Goal: Information Seeking & Learning: Learn about a topic

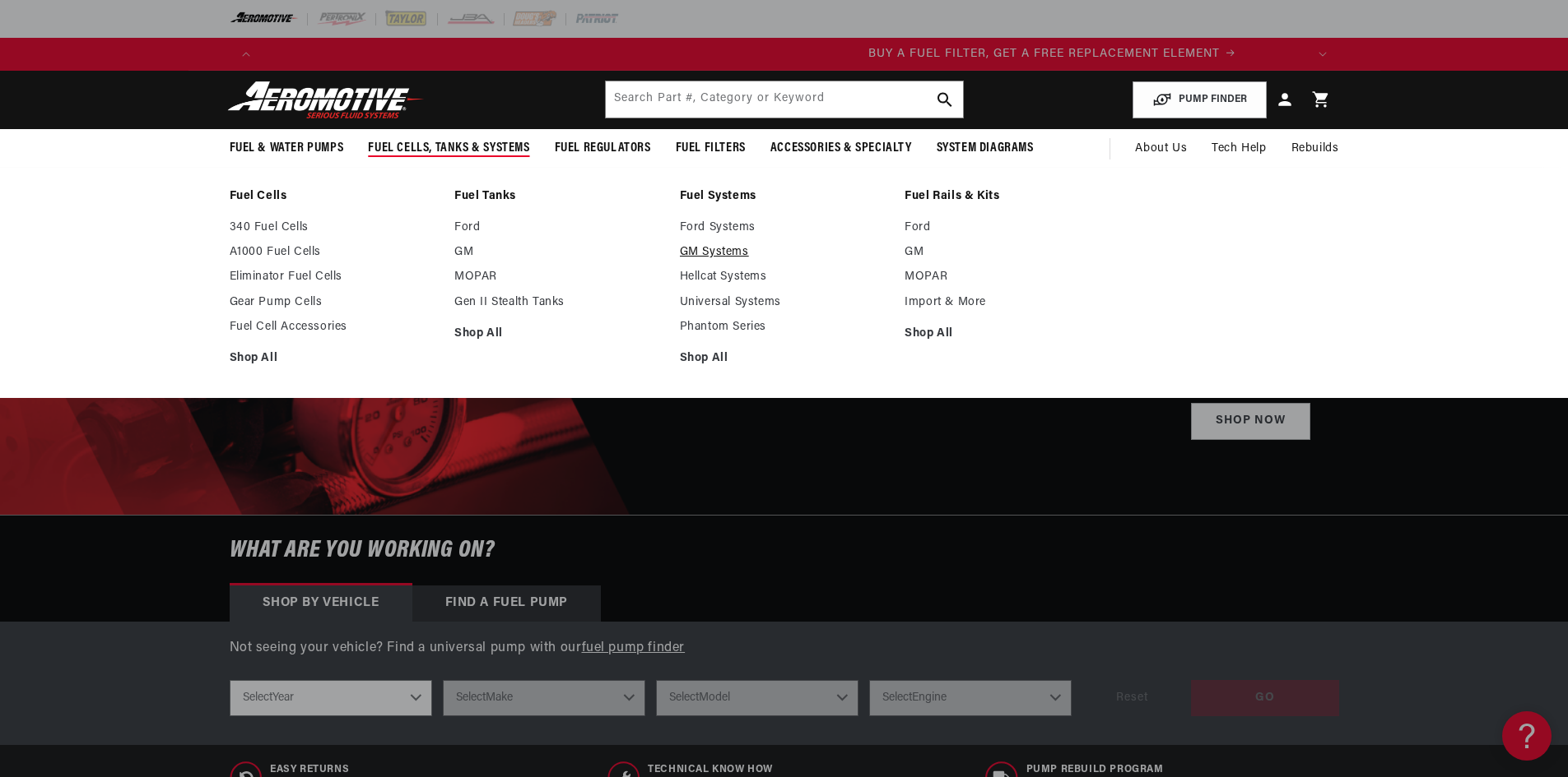
scroll to position [0, 783]
click at [740, 320] on link "Phantom Series" at bounding box center [784, 328] width 209 height 15
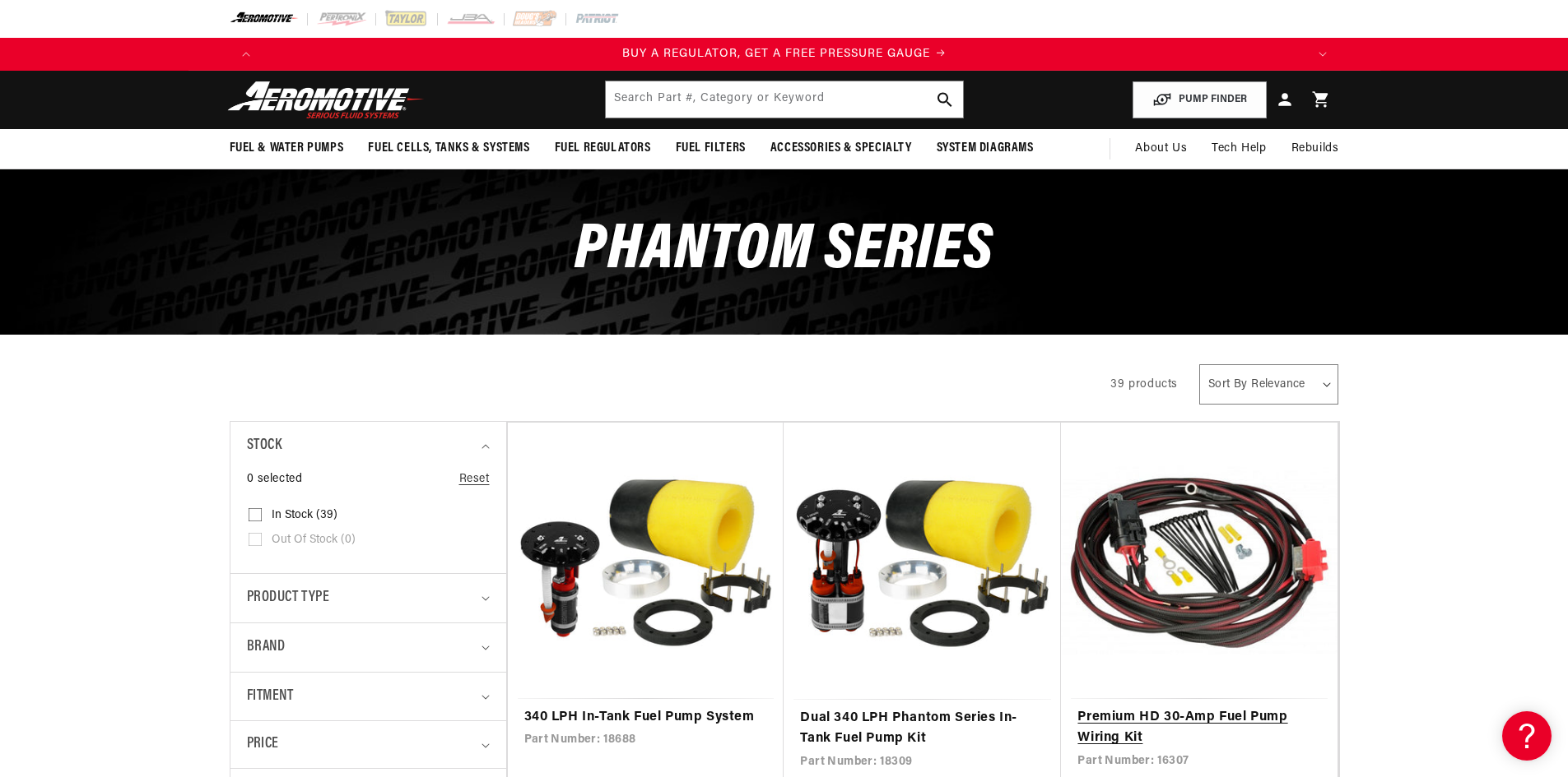
click at [1110, 707] on link "Premium HD 30-Amp Fuel Pump Wiring Kit" at bounding box center [1200, 728] width 244 height 42
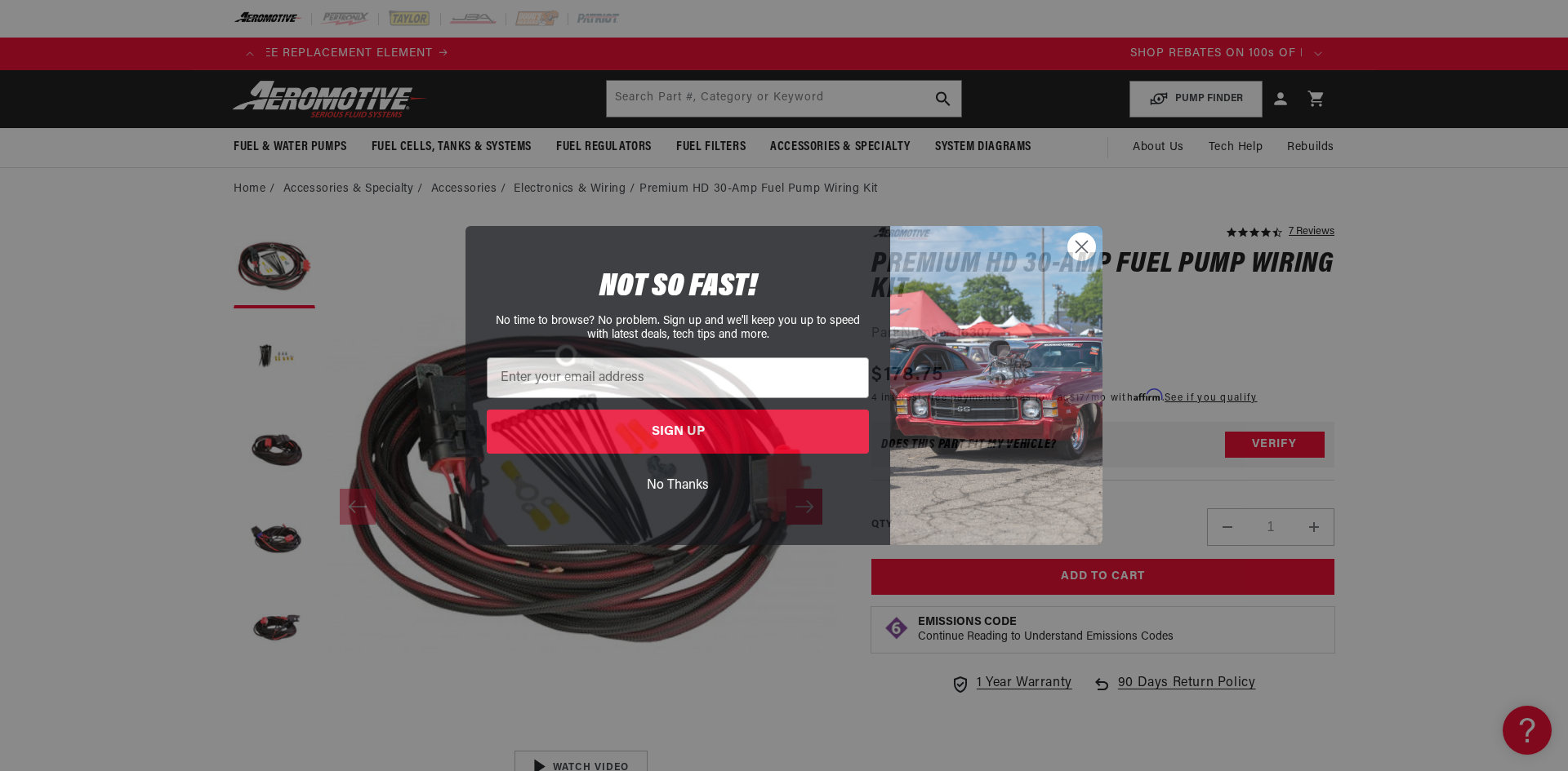
drag, startPoint x: 1083, startPoint y: 241, endPoint x: 1063, endPoint y: 243, distance: 20.1
click at [1082, 242] on circle "Close dialog" at bounding box center [1082, 246] width 27 height 27
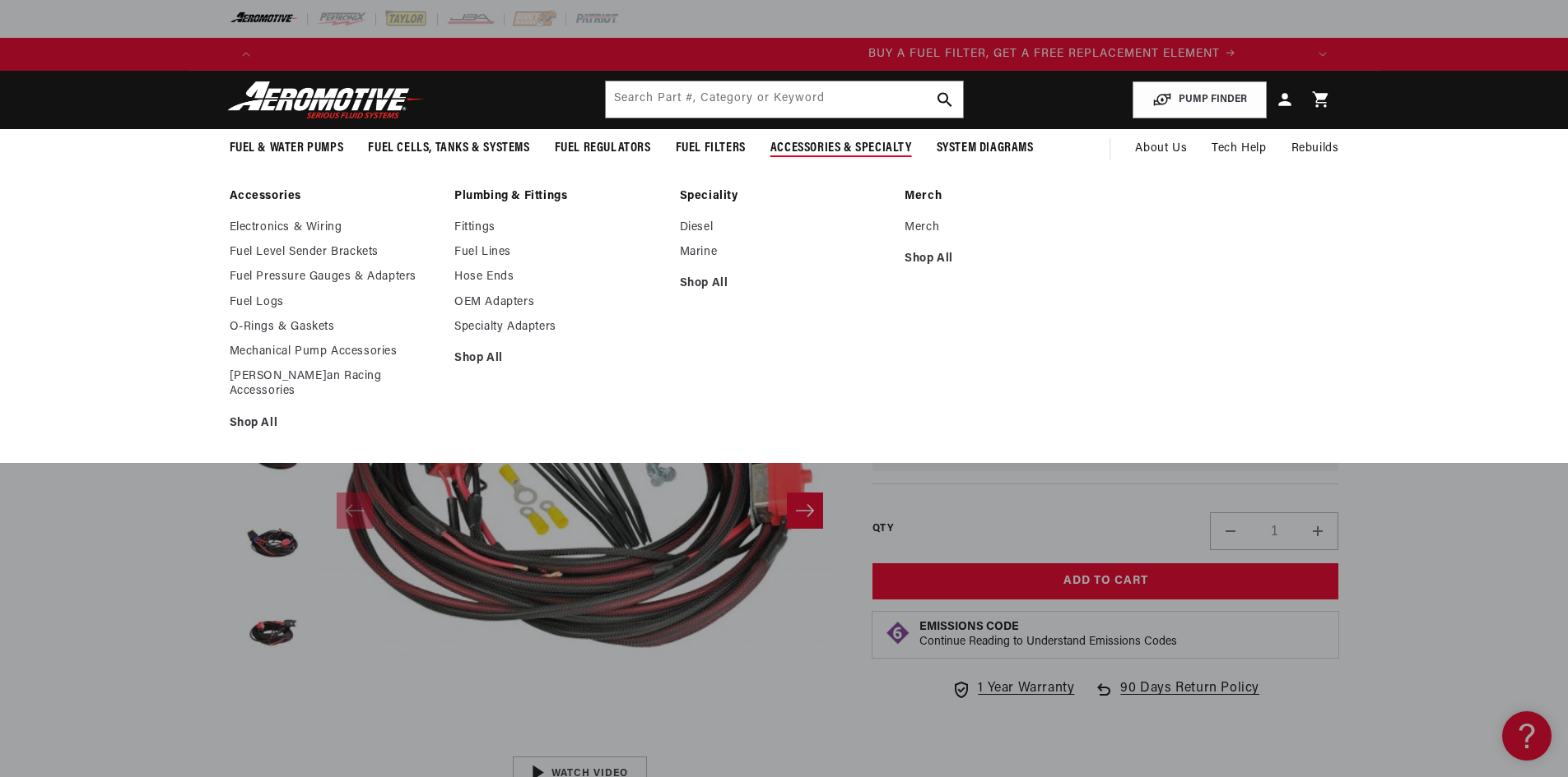
scroll to position [0, 783]
click at [561, 296] on link "OEM Adapters" at bounding box center [558, 303] width 209 height 15
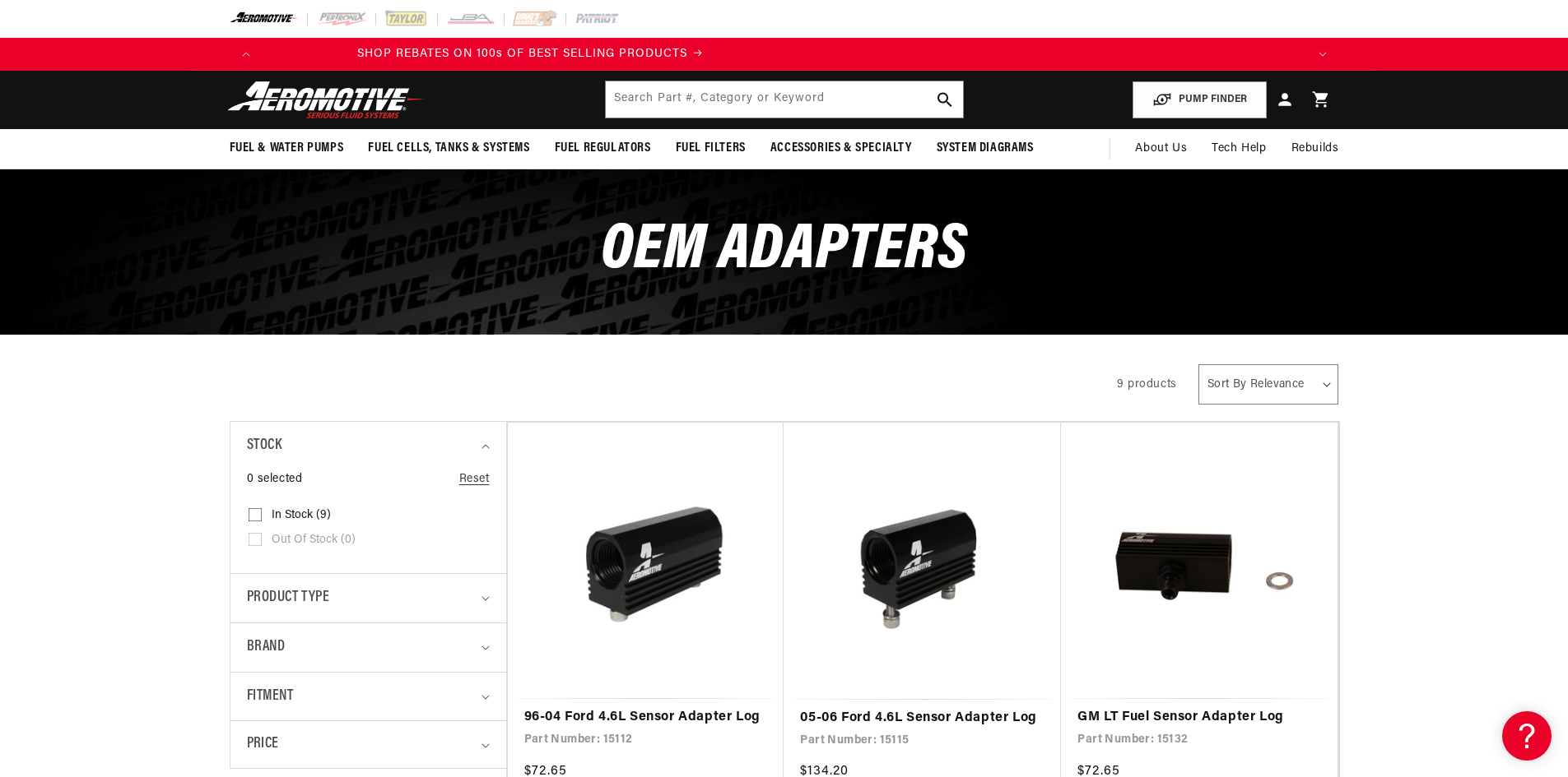
scroll to position [0, 2348]
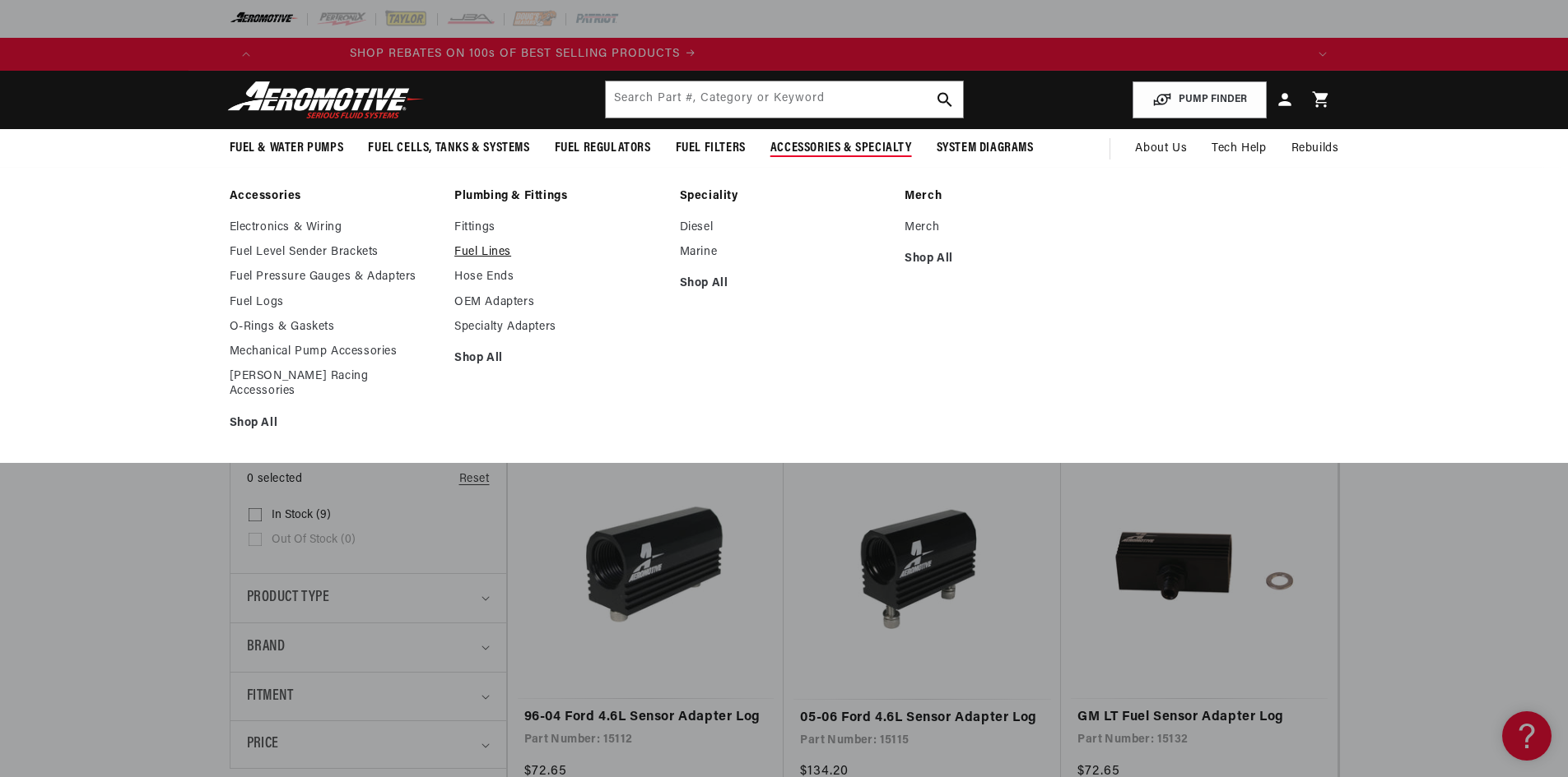
click at [564, 245] on link "Fuel Lines" at bounding box center [558, 253] width 209 height 15
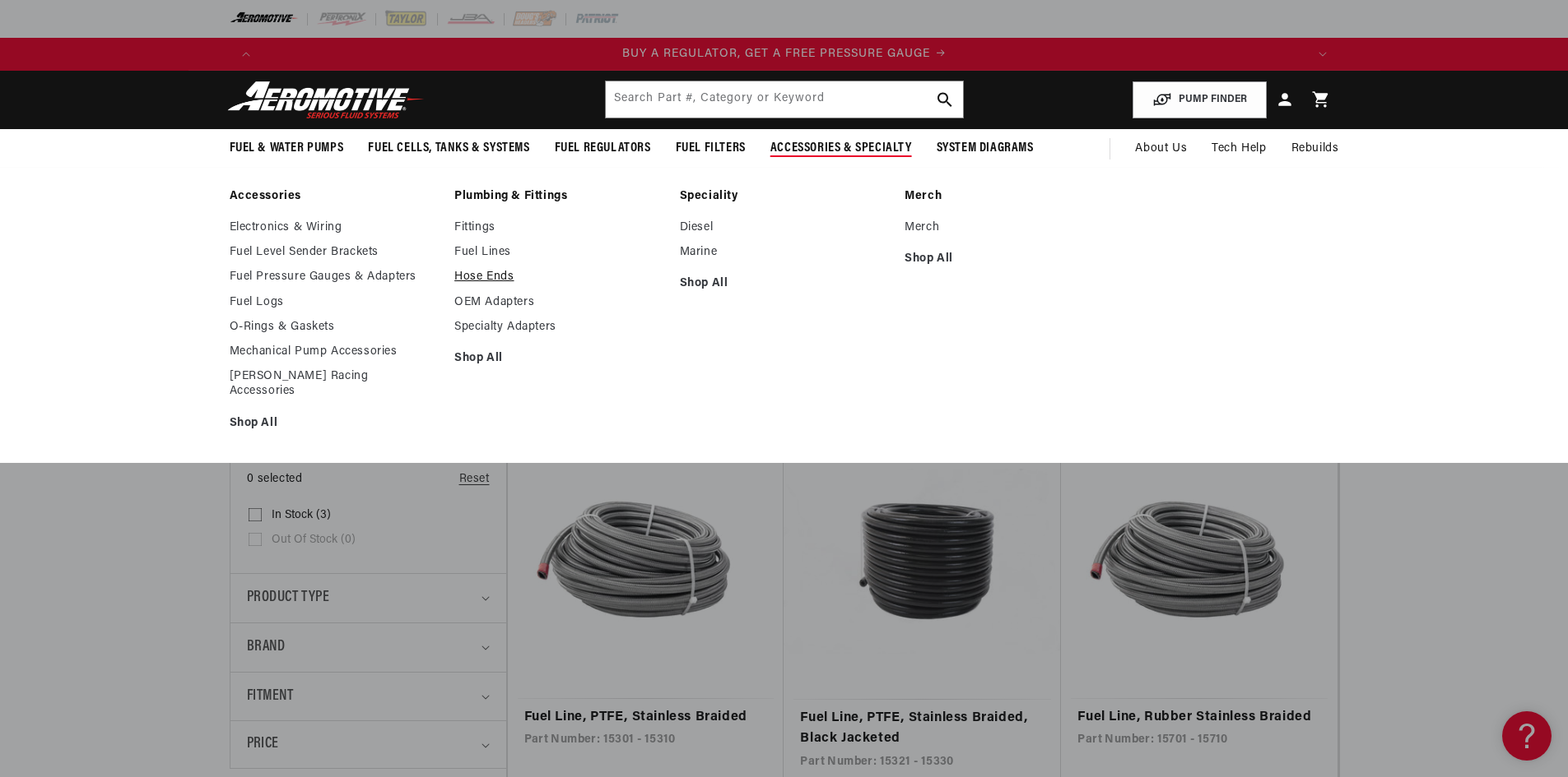
click at [565, 270] on link "Hose Ends" at bounding box center [558, 278] width 209 height 15
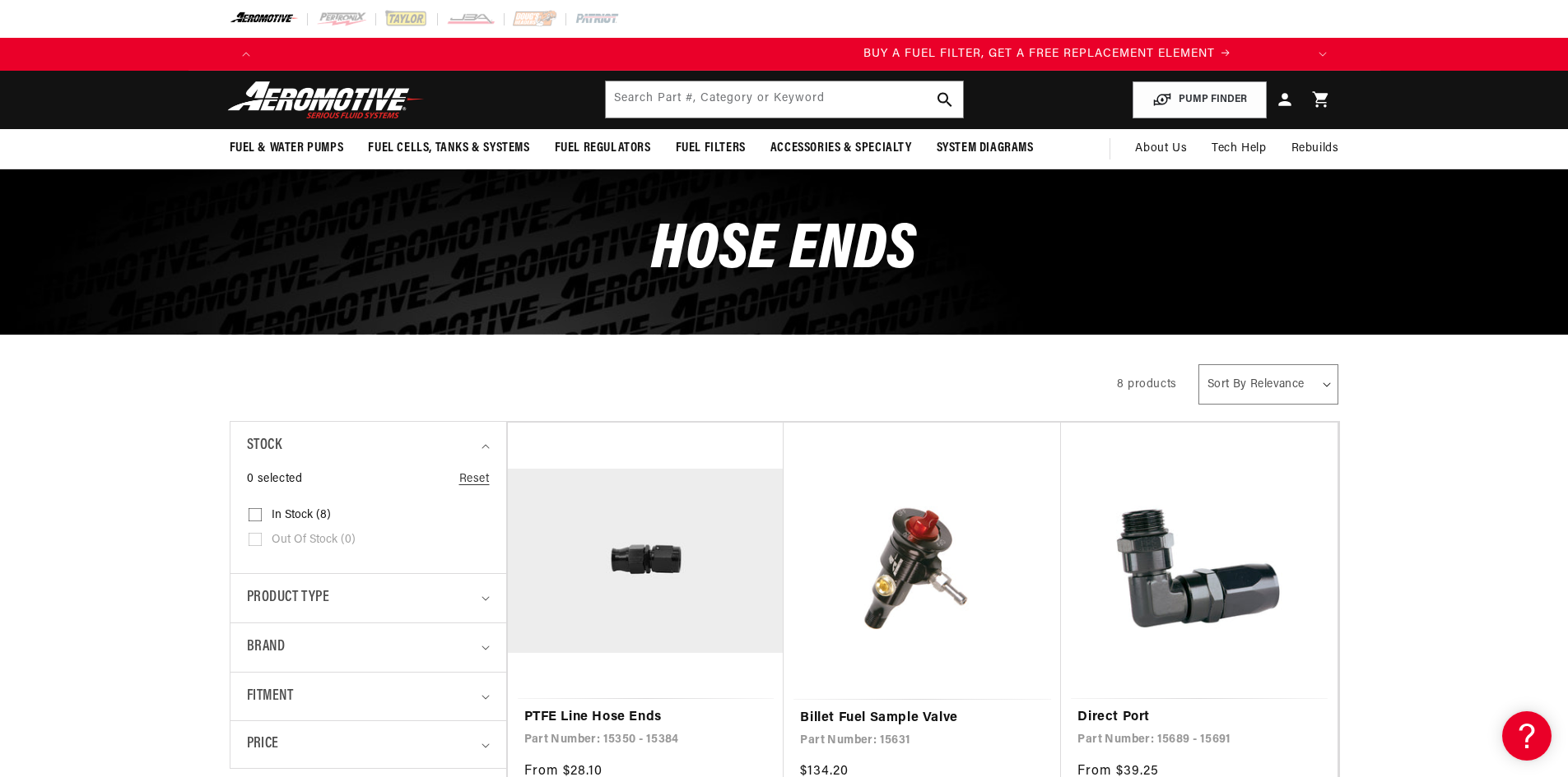
scroll to position [0, 783]
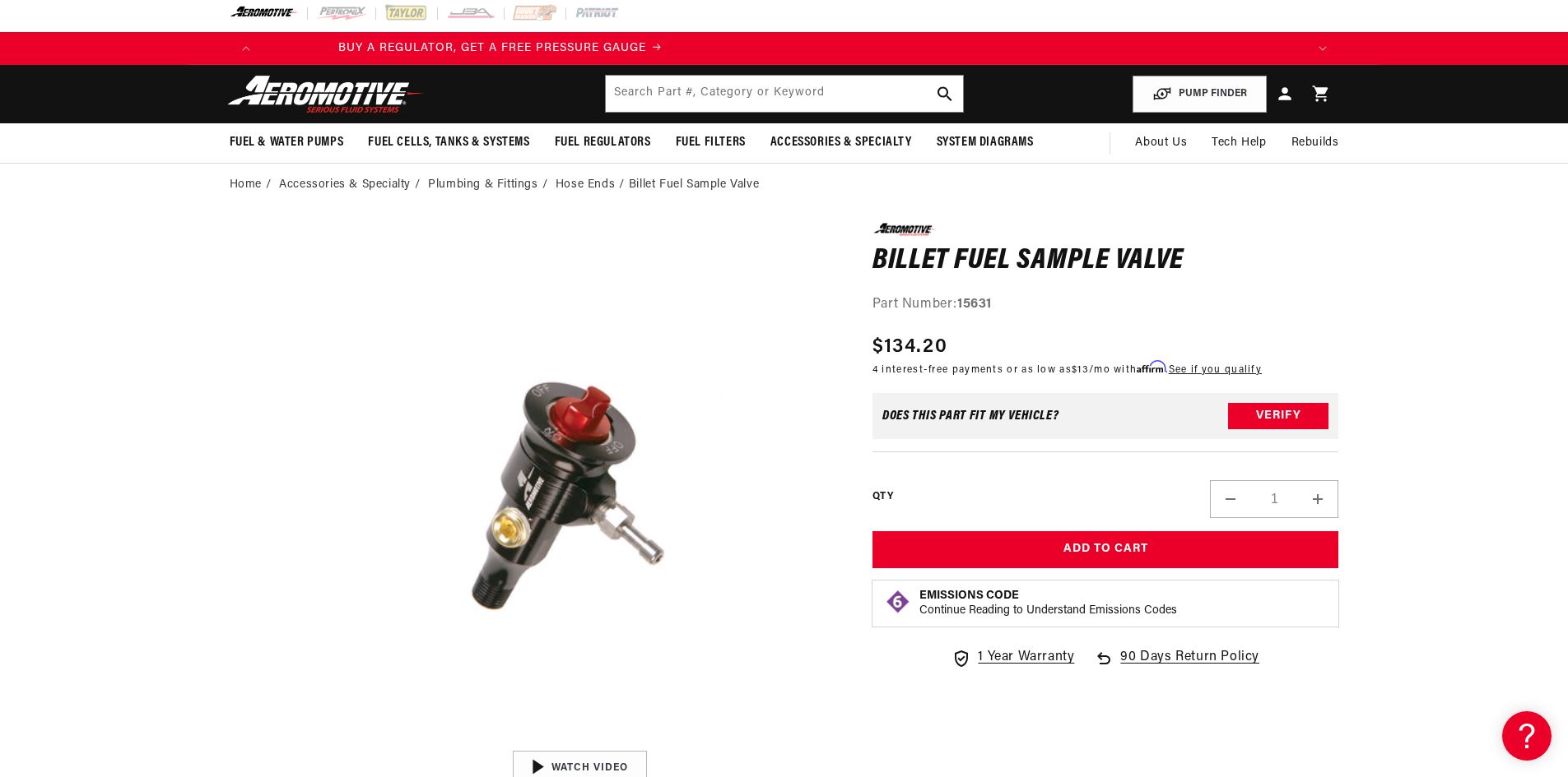
scroll to position [0, 126]
